Goal: Information Seeking & Learning: Find specific fact

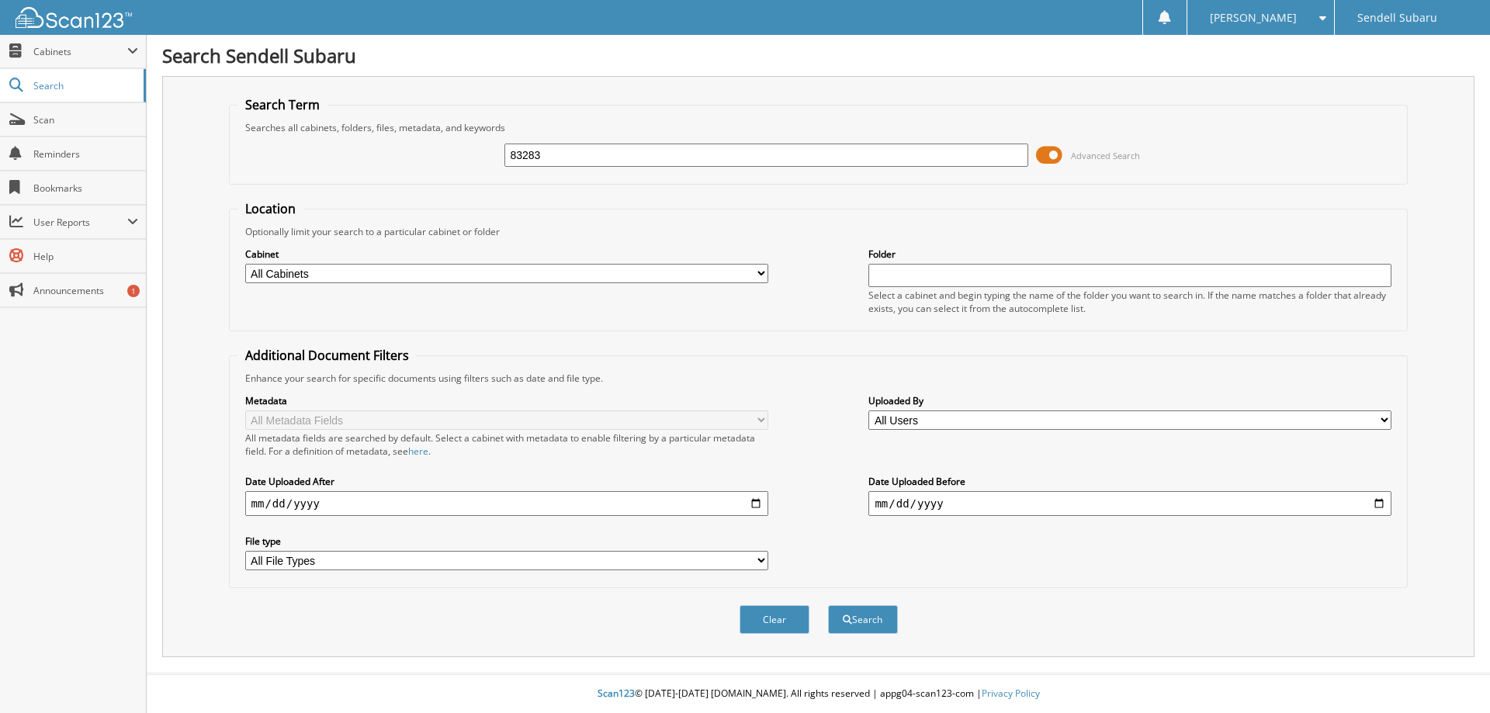
type input "83283"
click at [1051, 150] on span at bounding box center [1049, 155] width 26 height 23
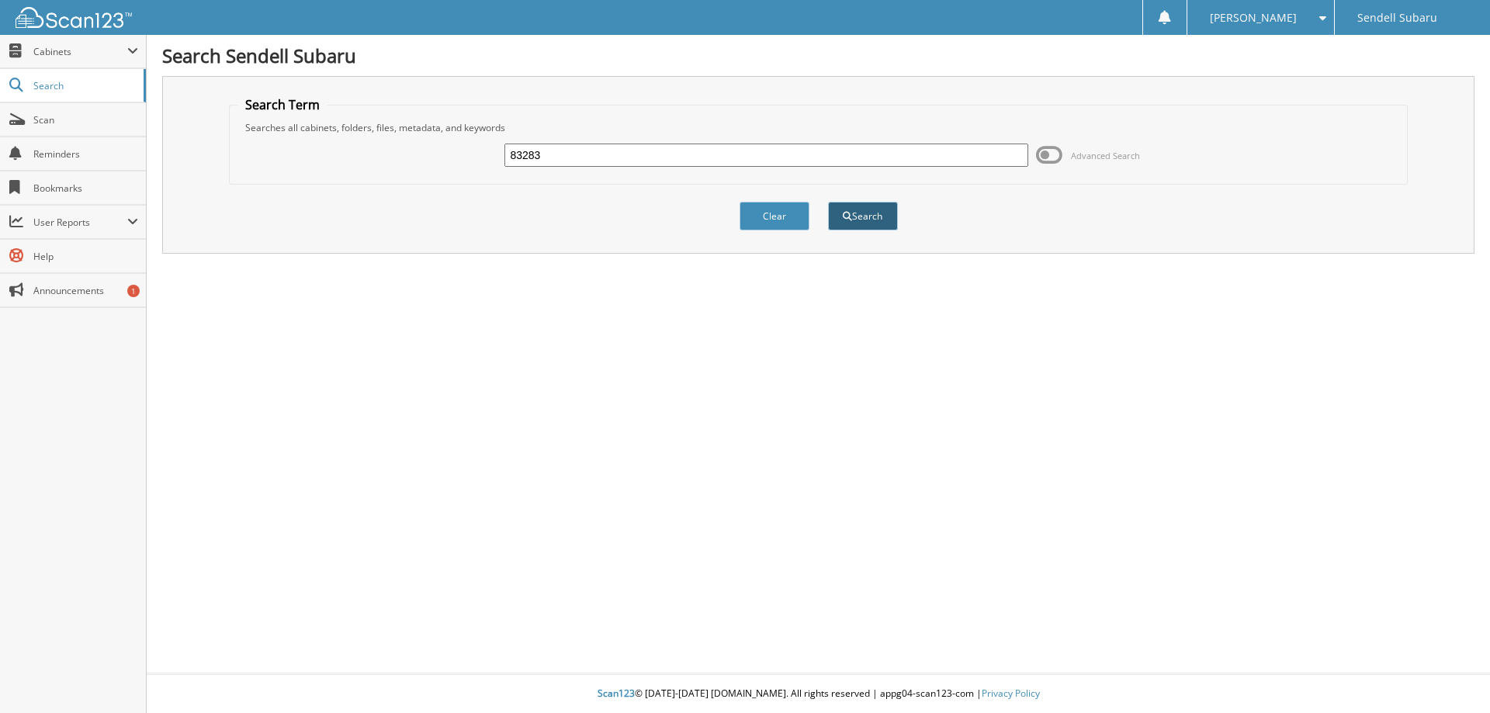
click at [884, 224] on button "Search" at bounding box center [863, 216] width 70 height 29
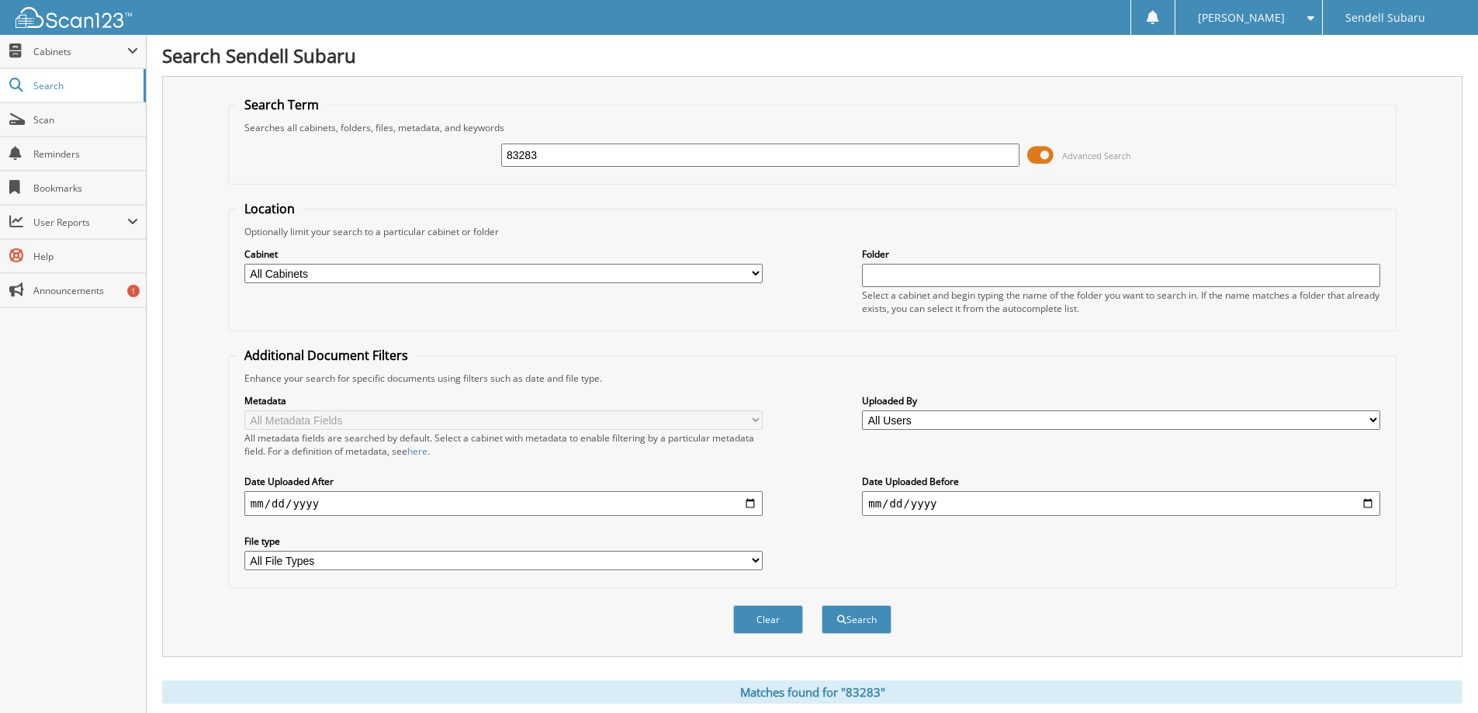
click at [658, 159] on input "83283" at bounding box center [760, 155] width 518 height 23
drag, startPoint x: 658, startPoint y: 159, endPoint x: 379, endPoint y: 118, distance: 281.6
click at [379, 118] on fieldset "Search Term Searches all cabinets, folders, files, metadata, and keywords 83283…" at bounding box center [812, 140] width 1169 height 88
click at [660, 155] on input "83283" at bounding box center [760, 155] width 518 height 23
